Goal: Check status: Check status

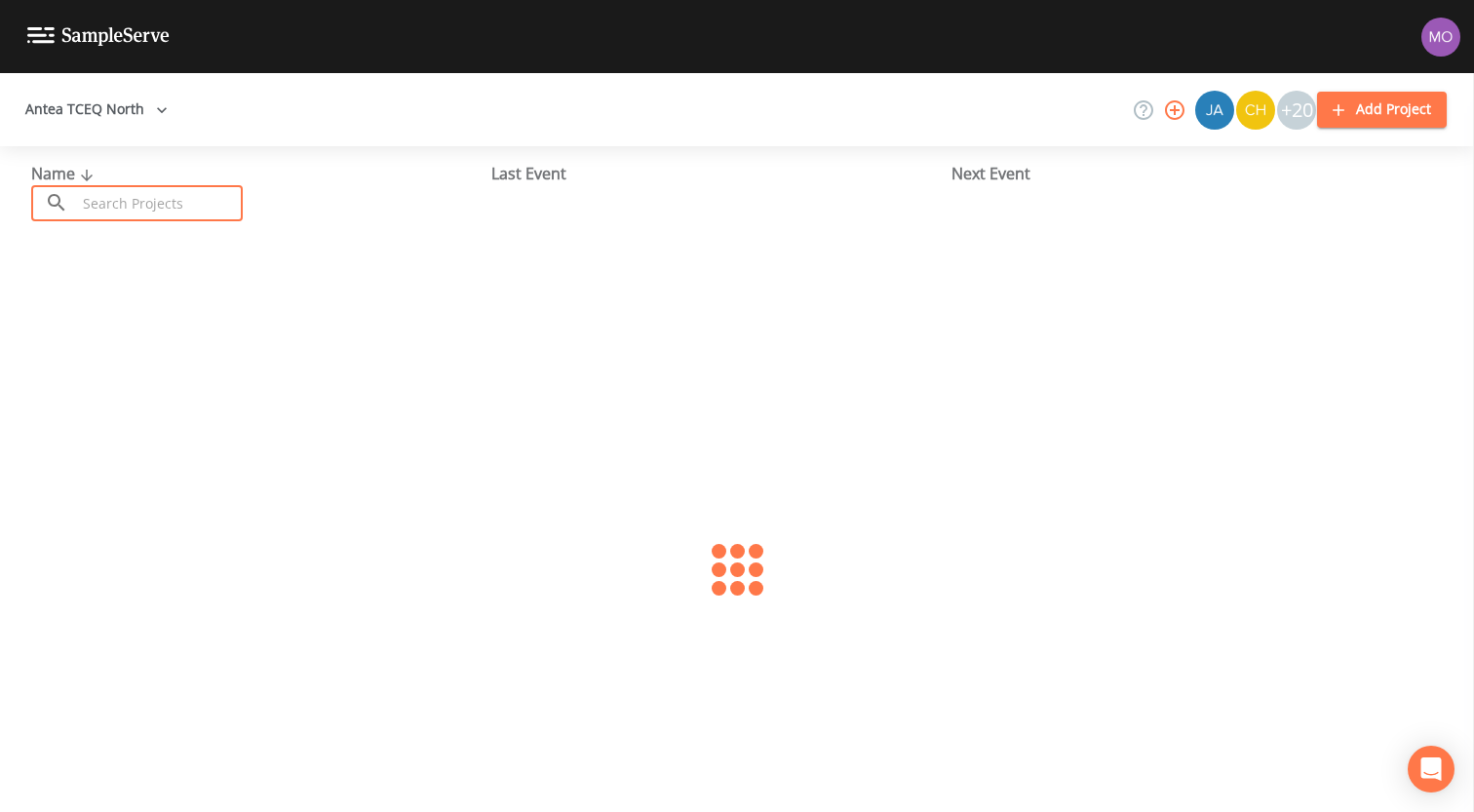
click at [160, 202] on input "text" at bounding box center [159, 203] width 167 height 36
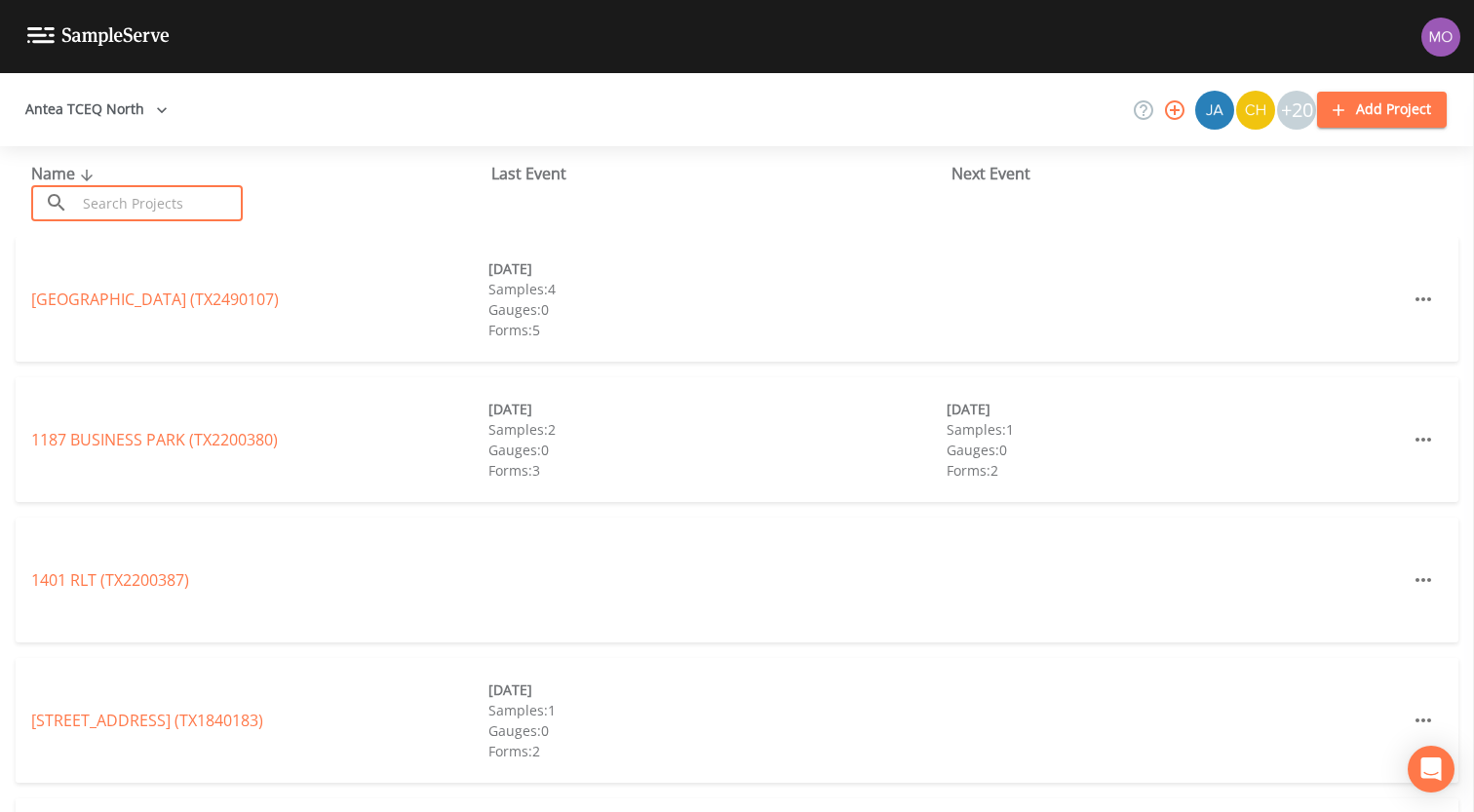
paste input "TX1260094"
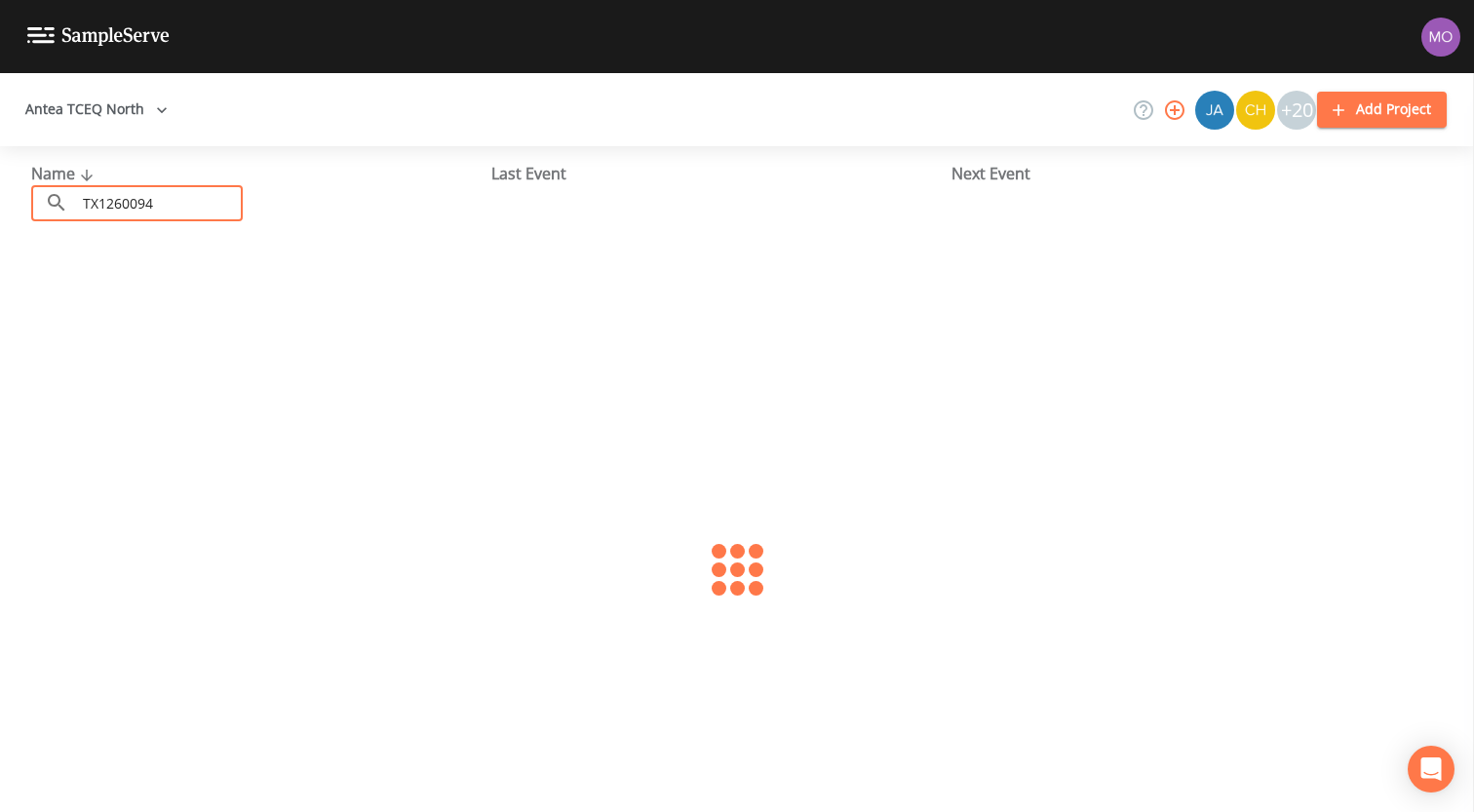
type input "TX1260094"
click at [153, 301] on link "SOUTHERN ACRES WATER SYSTEM (TX1260094)" at bounding box center [202, 300] width 343 height 21
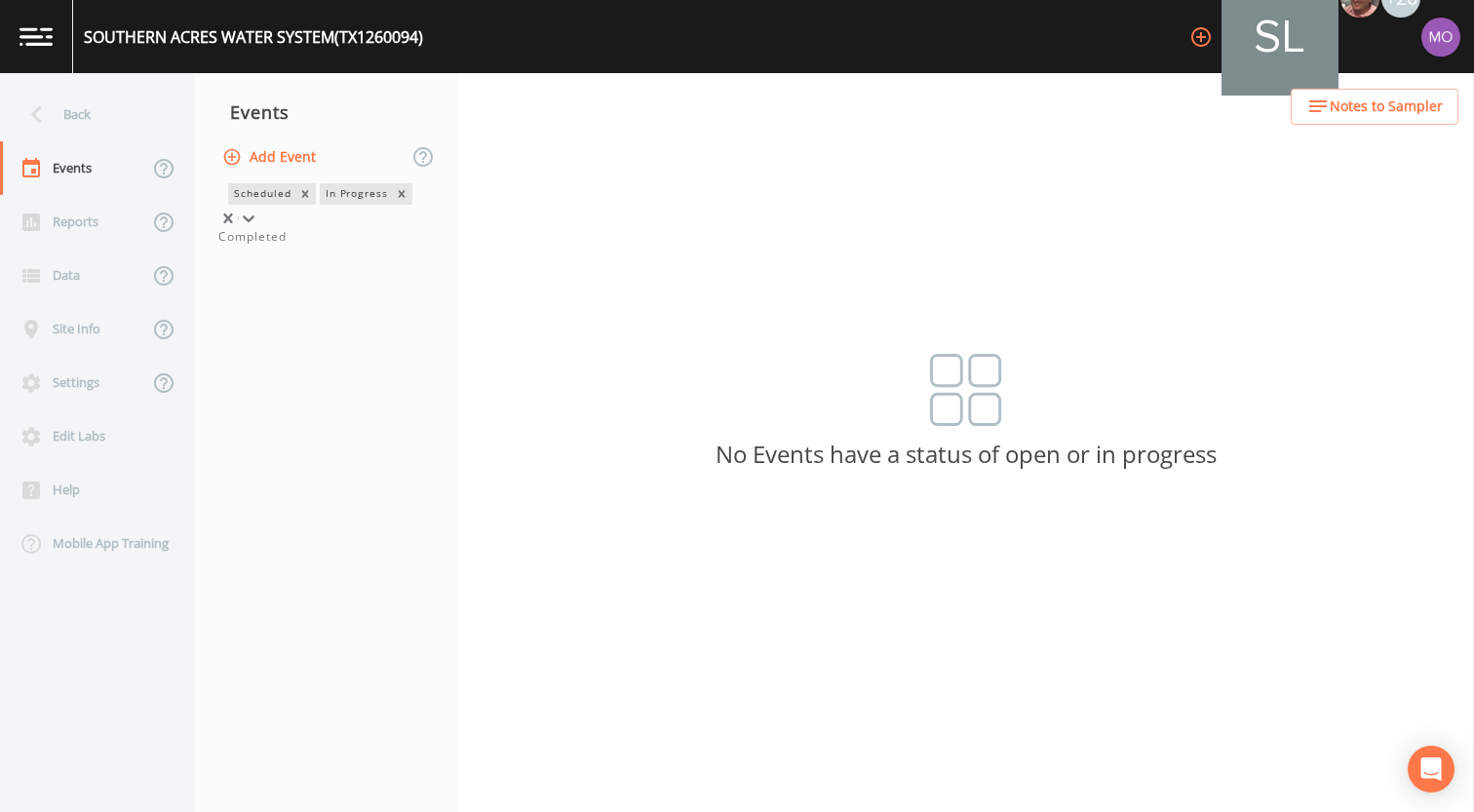
click at [319, 204] on div "In Progress" at bounding box center [355, 193] width 72 height 20
click at [274, 246] on div "Completed" at bounding box center [327, 237] width 217 height 18
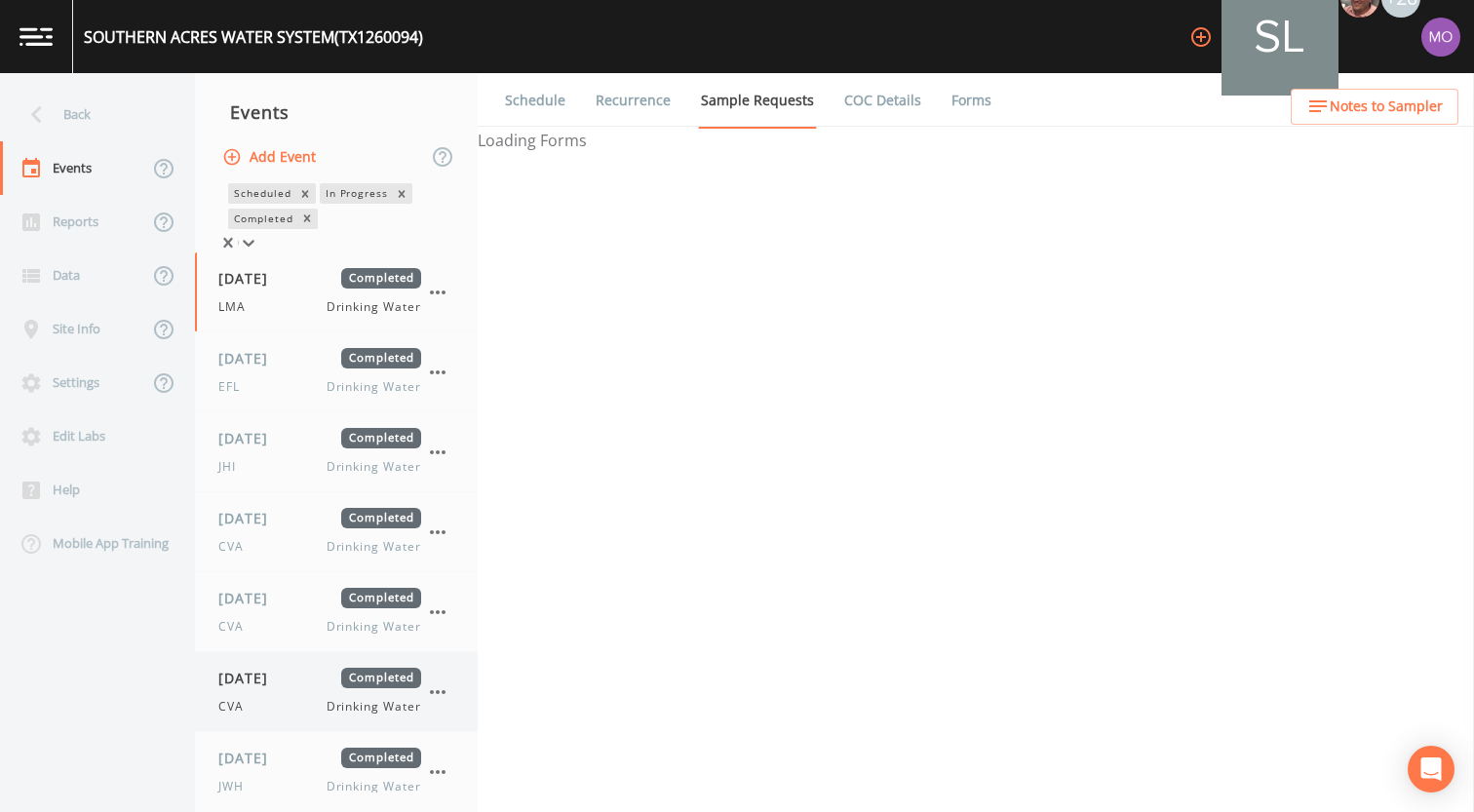
scroll to position [25, 0]
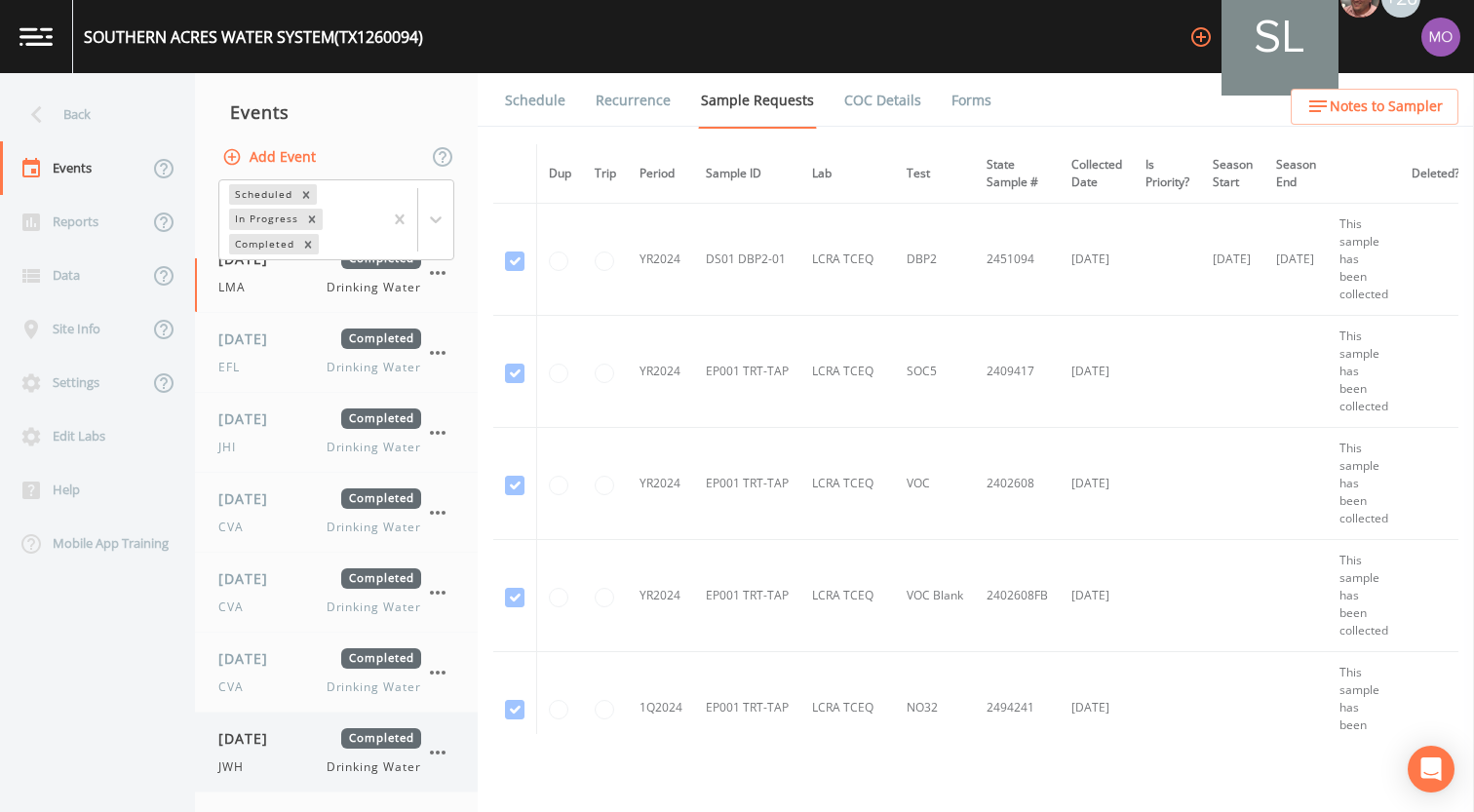
click at [256, 736] on span "[DATE]" at bounding box center [250, 738] width 63 height 20
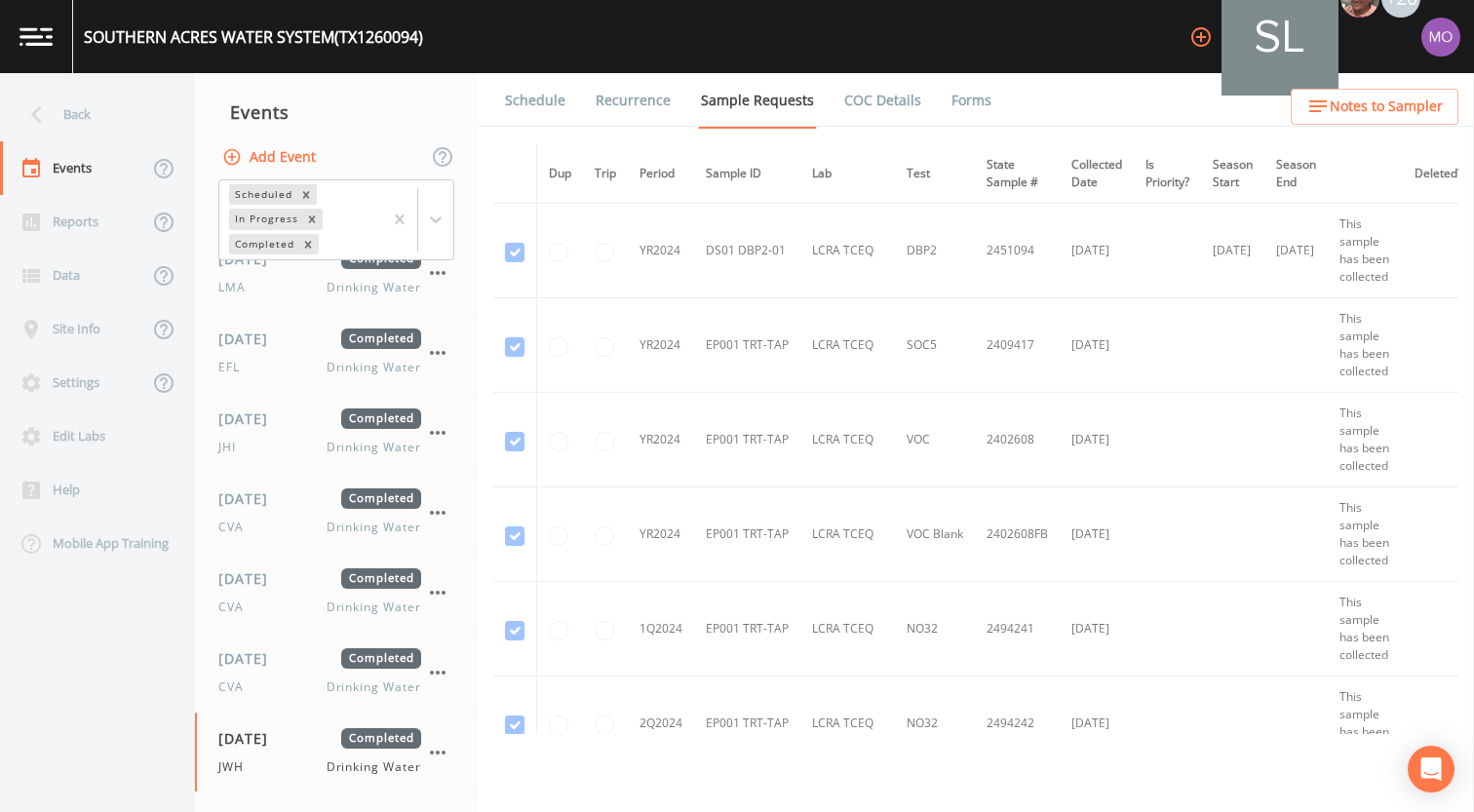
click at [960, 106] on link "Forms" at bounding box center [970, 101] width 46 height 55
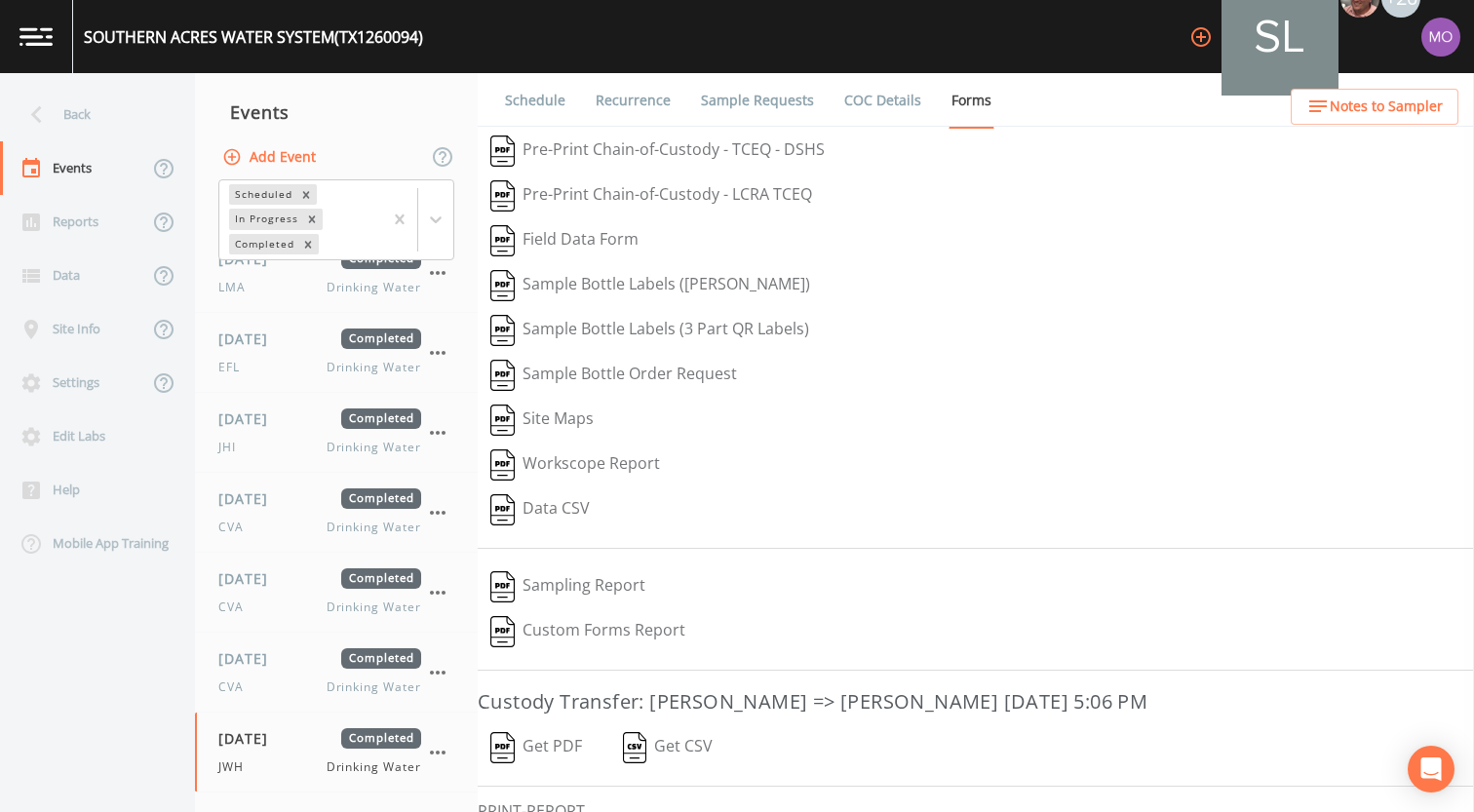
scroll to position [128, 0]
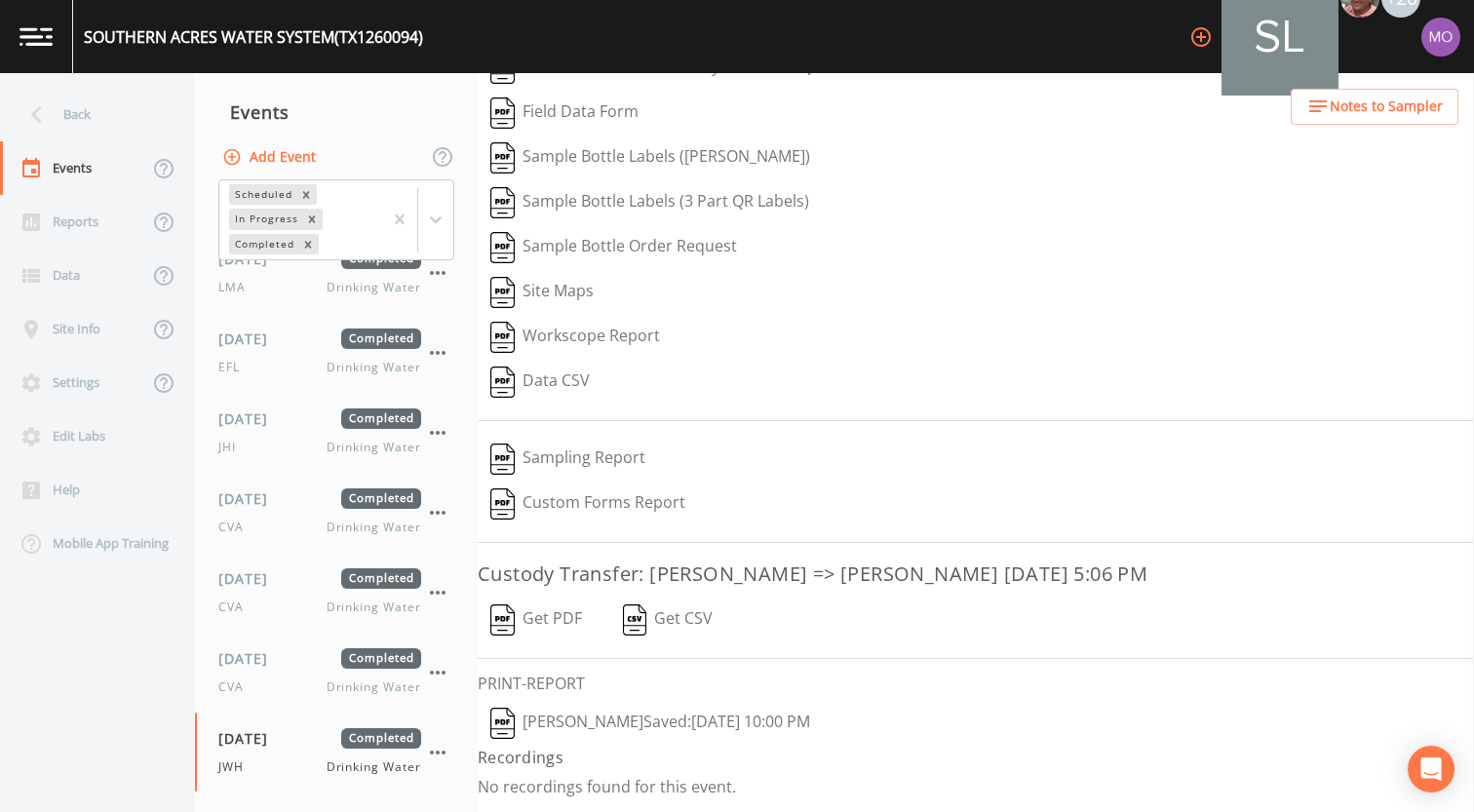
click at [524, 722] on button "[PERSON_NAME]  Saved: [DATE] 10:00 PM" at bounding box center [649, 723] width 345 height 45
click at [122, 126] on div "Back" at bounding box center [88, 114] width 176 height 54
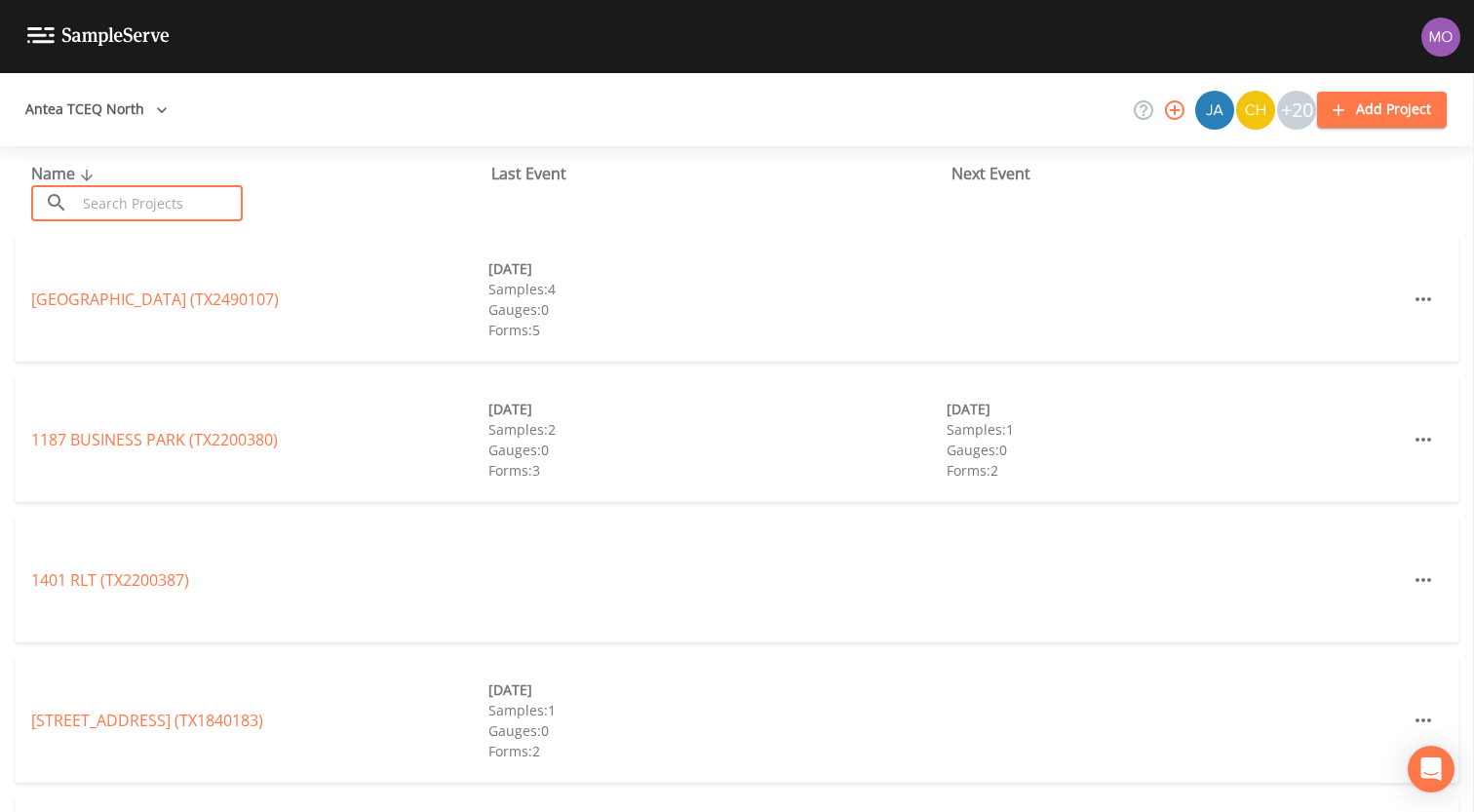
click at [162, 205] on input "text" at bounding box center [159, 203] width 167 height 36
paste input "TX1690023"
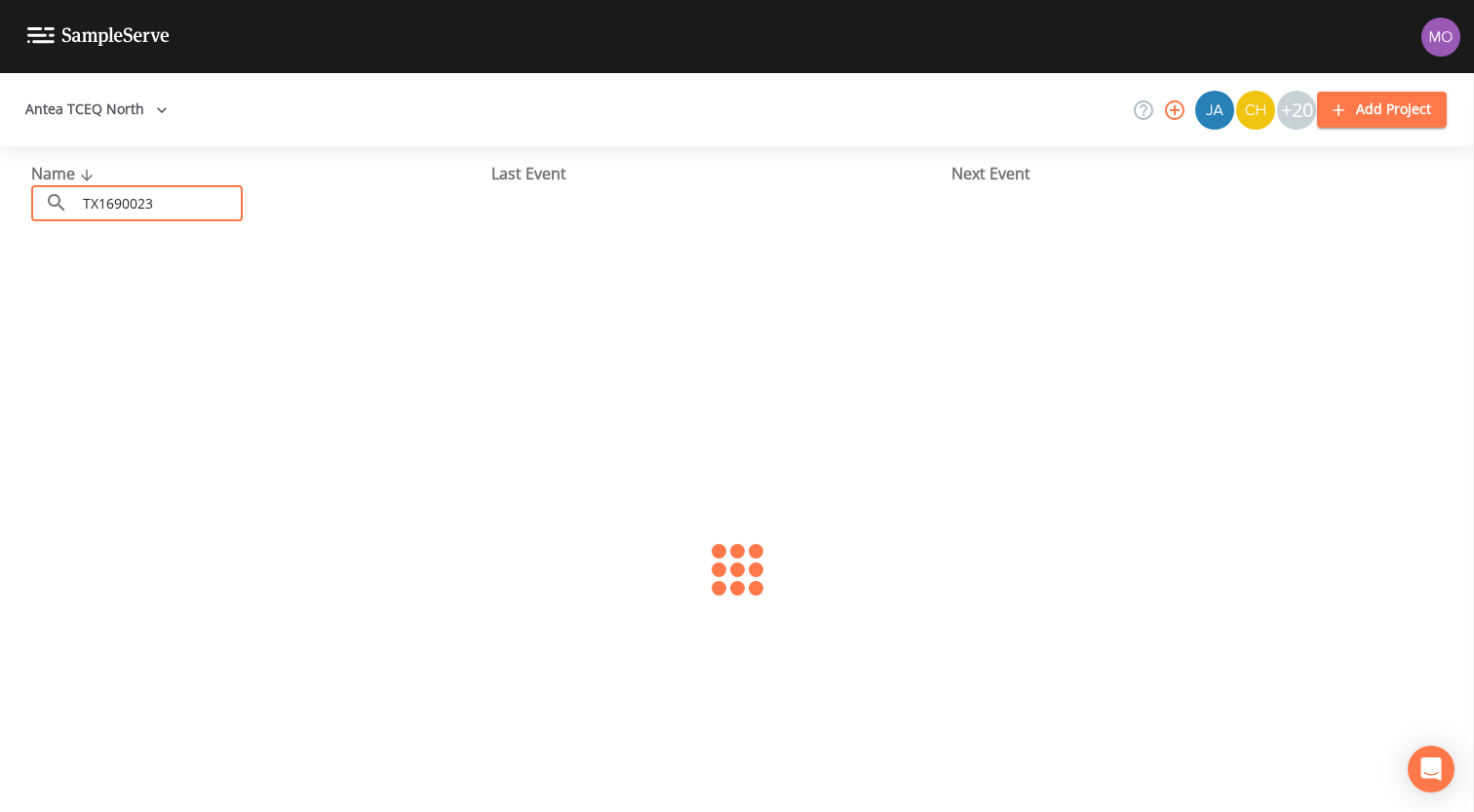
type input "TX1690023"
click at [187, 301] on link "[PERSON_NAME] LAKE WSC (TX1690023)" at bounding box center [177, 300] width 291 height 21
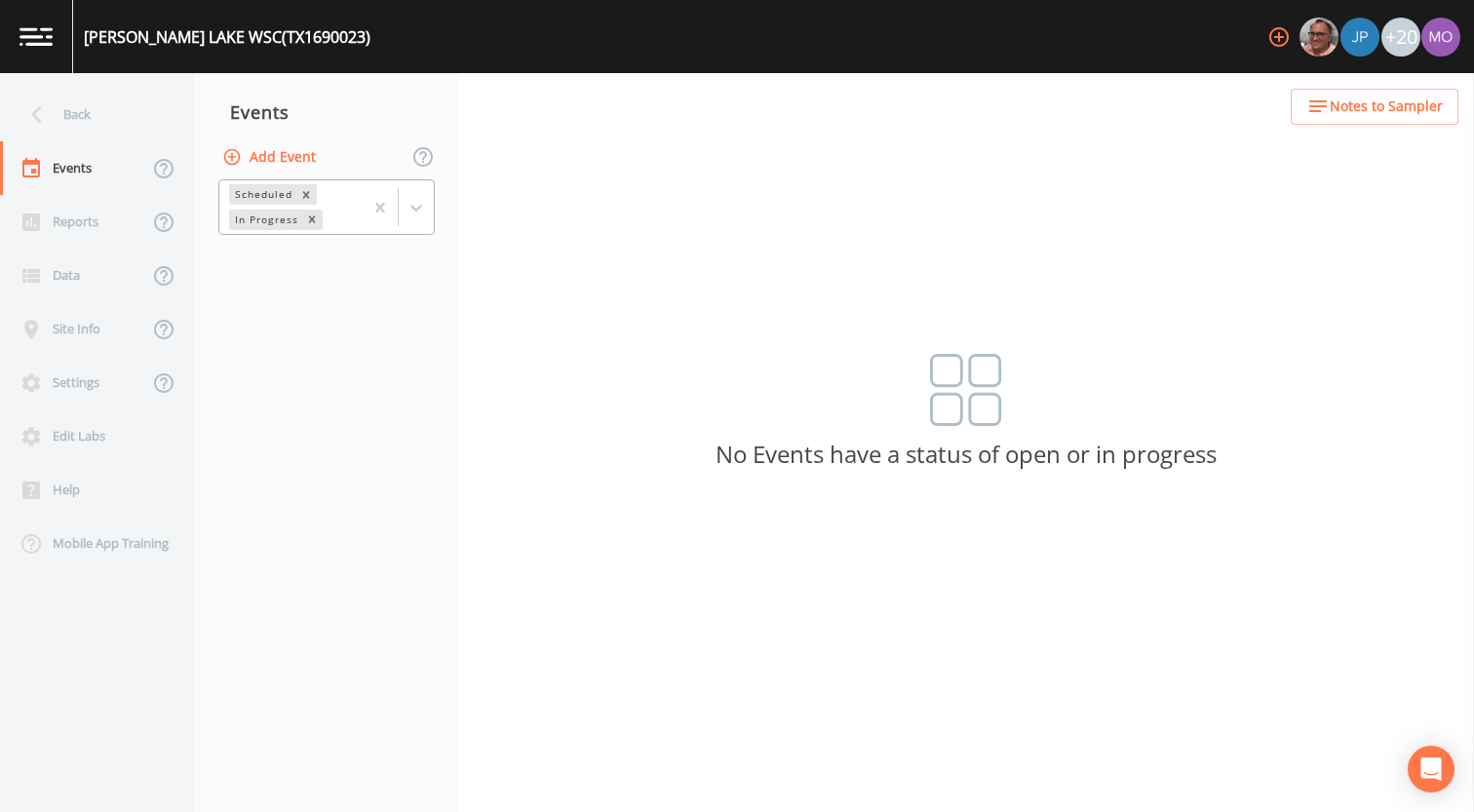
click at [251, 228] on div "In Progress" at bounding box center [266, 220] width 72 height 20
click at [256, 246] on div "Completed" at bounding box center [327, 237] width 217 height 18
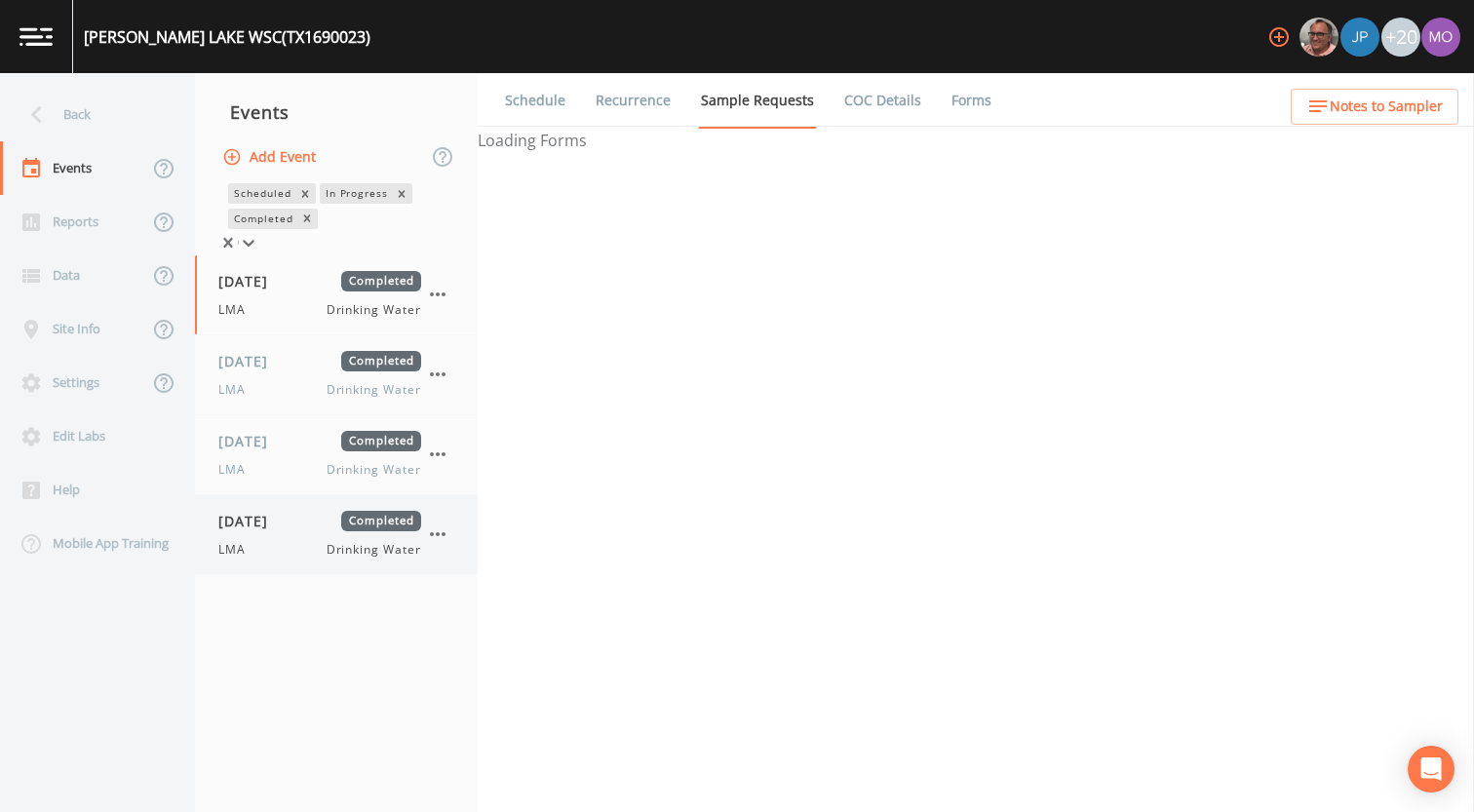
click at [282, 557] on div "LMA Drinking Water" at bounding box center [320, 549] width 203 height 18
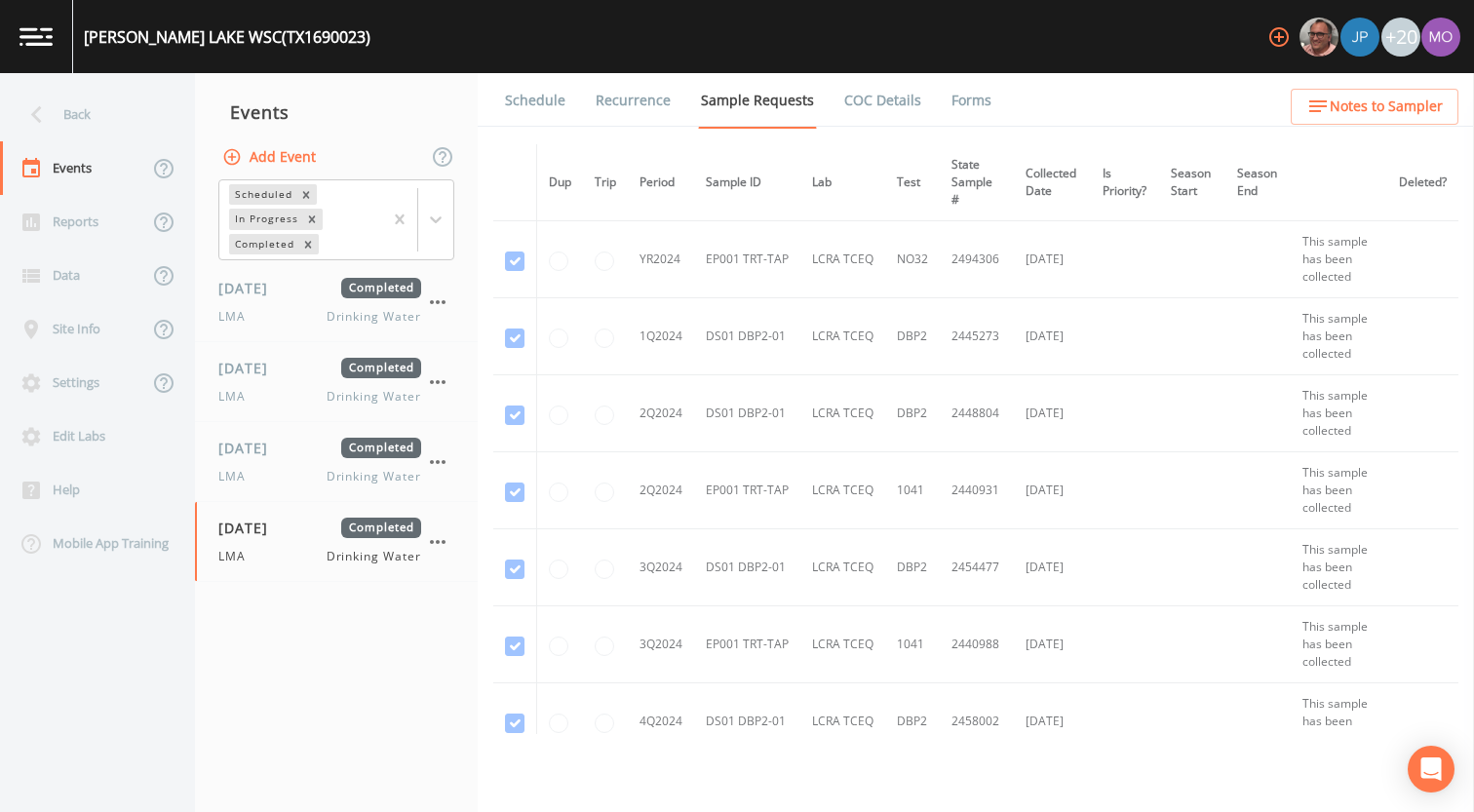
click at [955, 97] on link "Forms" at bounding box center [970, 101] width 46 height 55
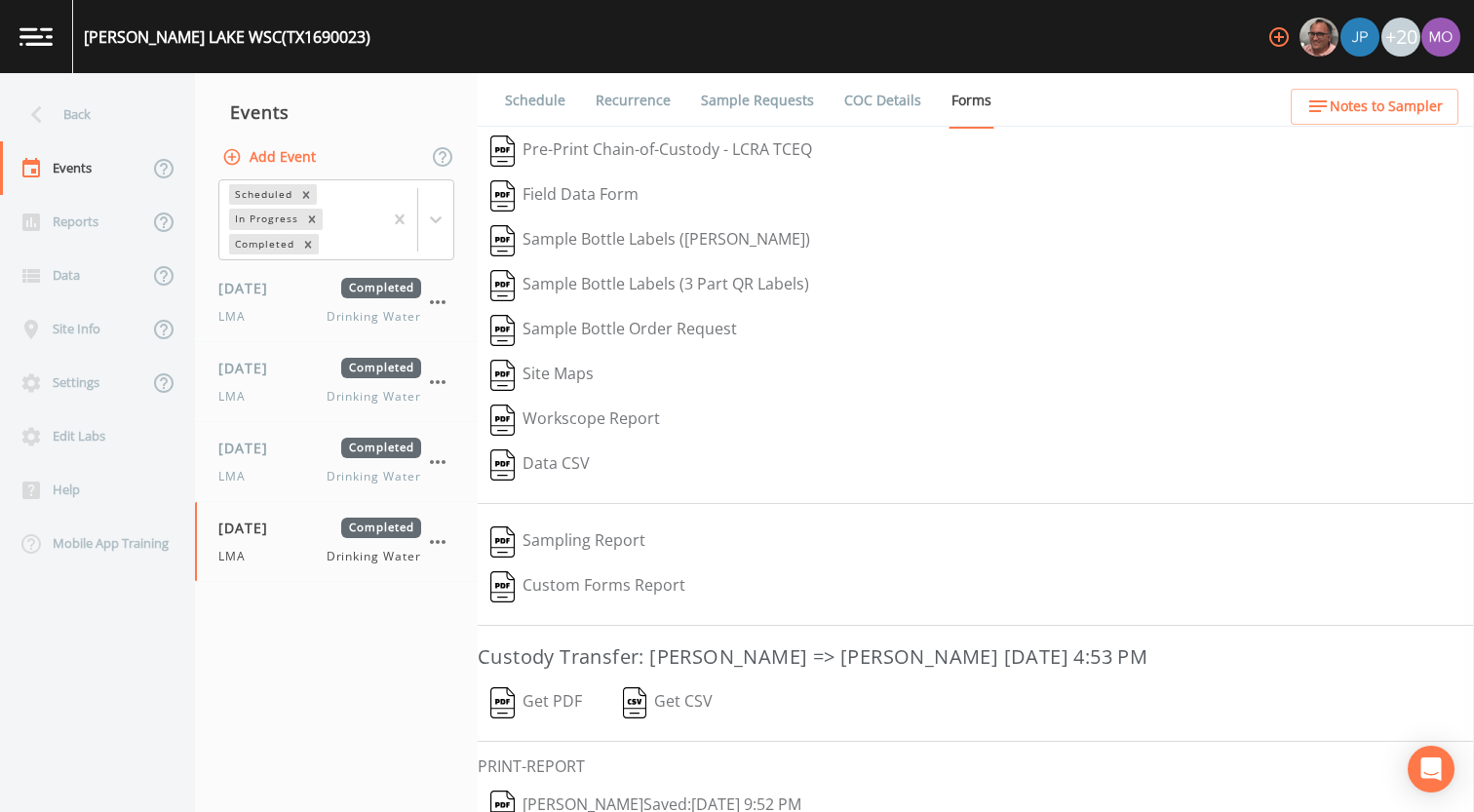
scroll to position [83, 0]
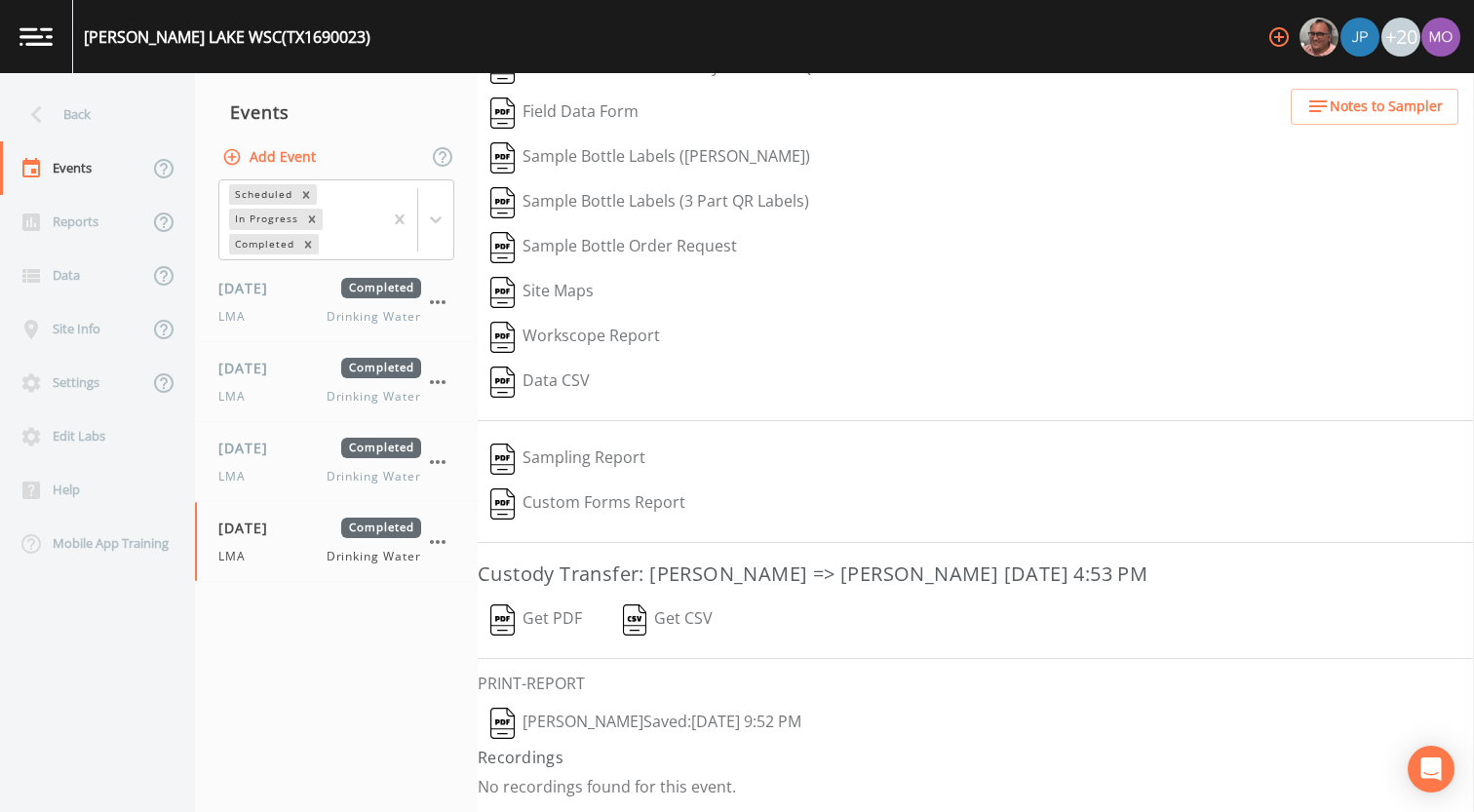
click at [504, 725] on img "button" at bounding box center [502, 723] width 24 height 31
